Goal: Task Accomplishment & Management: Manage account settings

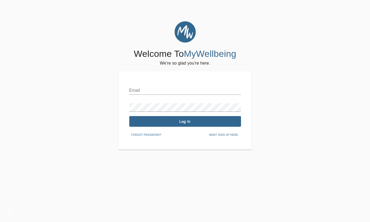
click at [158, 87] on input "text" at bounding box center [185, 90] width 112 height 9
type input "[EMAIL_ADDRESS][DOMAIN_NAME]"
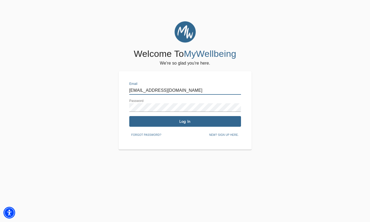
click at [178, 127] on div "Email [EMAIL_ADDRESS][DOMAIN_NAME] Password Log In Forgot password? New? Sign u…" at bounding box center [185, 110] width 112 height 57
click at [178, 121] on span "Log In" at bounding box center [186, 121] width 108 height 5
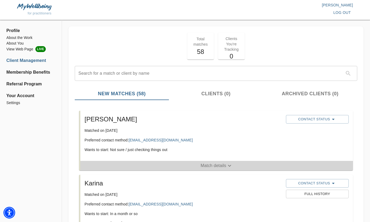
click at [205, 164] on p "Match details" at bounding box center [214, 165] width 26 height 6
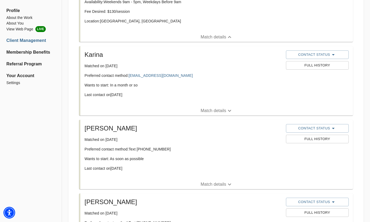
scroll to position [177, 0]
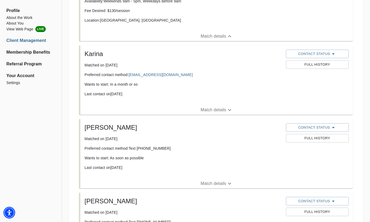
click at [208, 182] on p "Match details" at bounding box center [214, 183] width 26 height 6
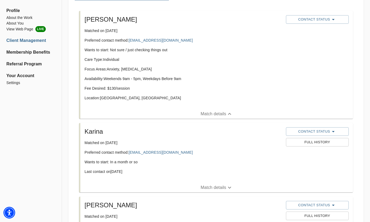
scroll to position [40, 0]
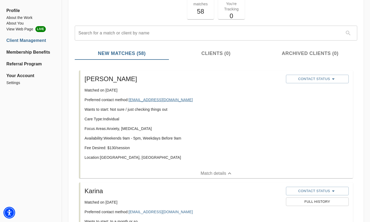
click at [156, 100] on link "[EMAIL_ADDRESS][DOMAIN_NAME]" at bounding box center [161, 99] width 64 height 4
drag, startPoint x: 146, startPoint y: 100, endPoint x: 50, endPoint y: 2, distance: 137.5
click at [311, 75] on button "Contact Status" at bounding box center [317, 79] width 63 height 9
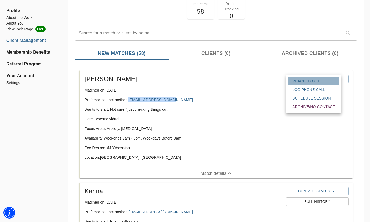
click at [303, 82] on span "Reached Out" at bounding box center [314, 80] width 43 height 5
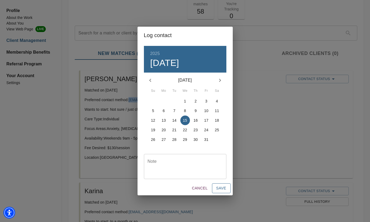
click at [222, 188] on span "Save" at bounding box center [222, 188] width 10 height 7
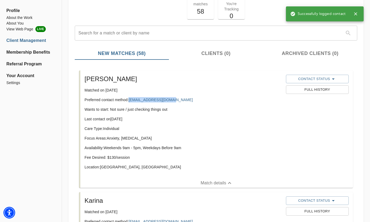
scroll to position [0, 0]
